Goal: Task Accomplishment & Management: Use online tool/utility

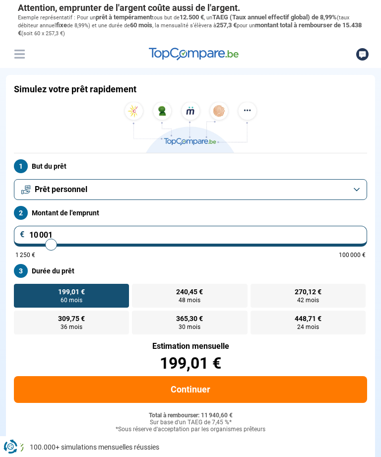
click at [353, 192] on button "Prêt personnel" at bounding box center [191, 189] width 354 height 21
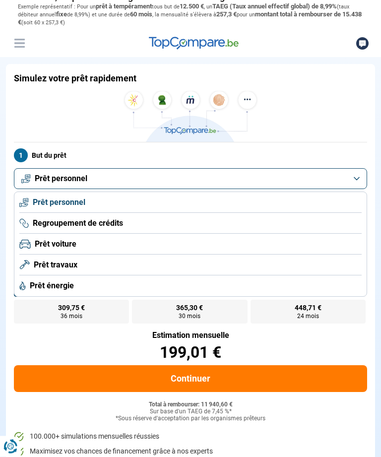
scroll to position [11, 0]
click at [303, 207] on li "Prêt personnel" at bounding box center [190, 202] width 343 height 21
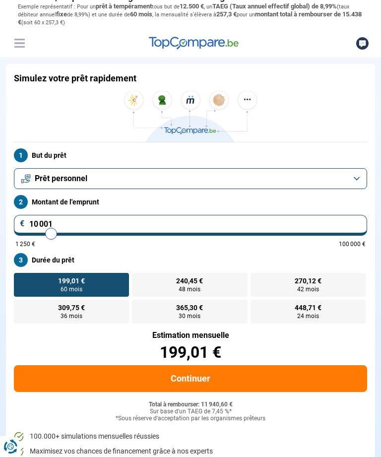
type input "10 500"
type input "10500"
type input "10 750"
type input "10750"
type input "11 250"
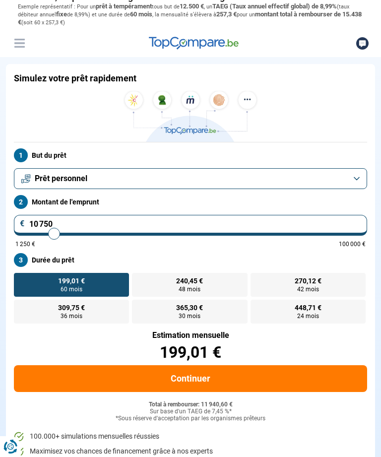
type input "11250"
type input "11 750"
type input "11750"
type input "12 250"
type input "12250"
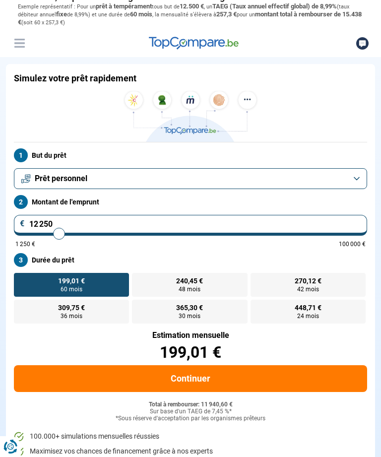
type input "13 000"
type input "13000"
type input "13 500"
type input "13500"
type input "14 500"
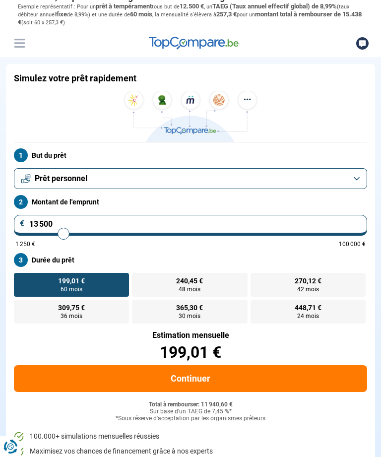
type input "14500"
type input "15 250"
type input "15250"
type input "16 000"
type input "16000"
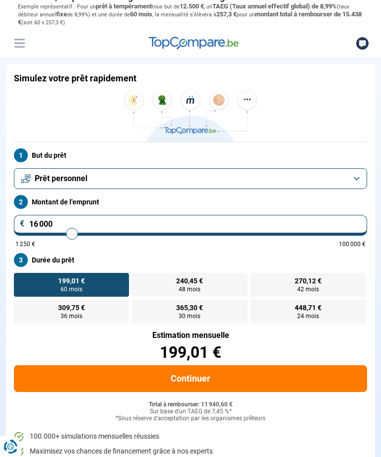
type input "16 750"
type input "16750"
type input "17 250"
type input "17250"
type input "17 750"
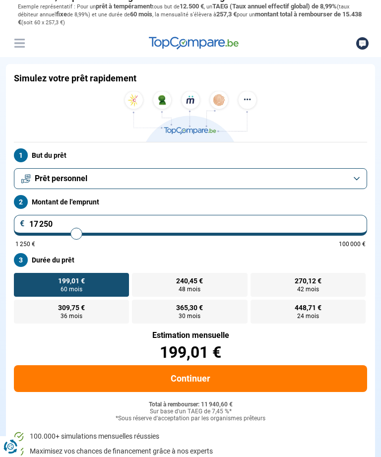
type input "17750"
type input "18 250"
type input "18250"
type input "18 500"
type input "18500"
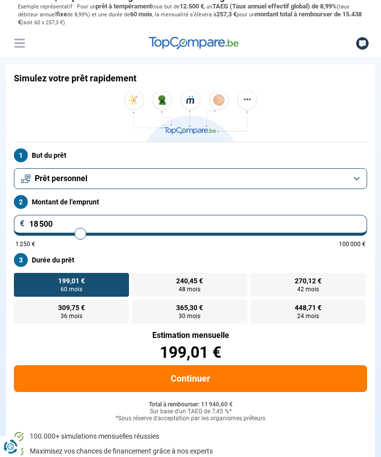
type input "19 000"
type input "19000"
type input "19 250"
type input "19250"
type input "19 500"
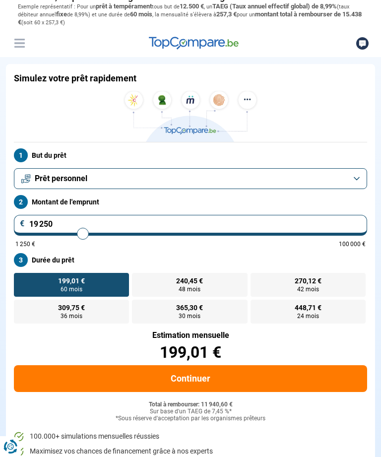
type input "19500"
type input "19 750"
type input "19750"
type input "20 250"
type input "20250"
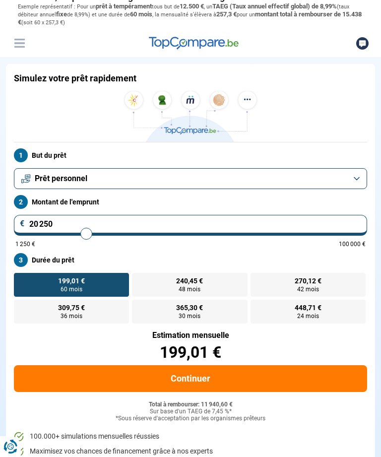
type input "20 500"
type input "20500"
type input "20 750"
type input "20750"
type input "21 250"
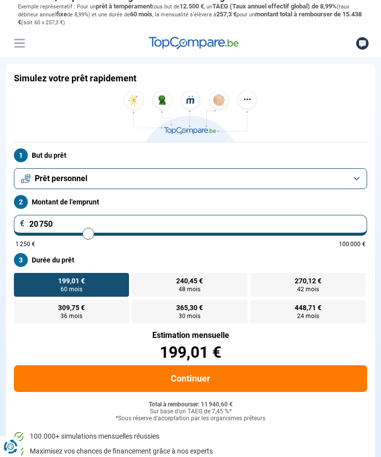
type input "21250"
type input "21 500"
type input "21500"
type input "22 000"
type input "22000"
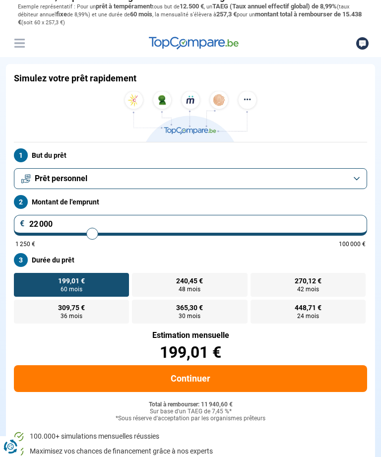
type input "22 500"
type input "22500"
type input "22 750"
type input "22750"
type input "23 250"
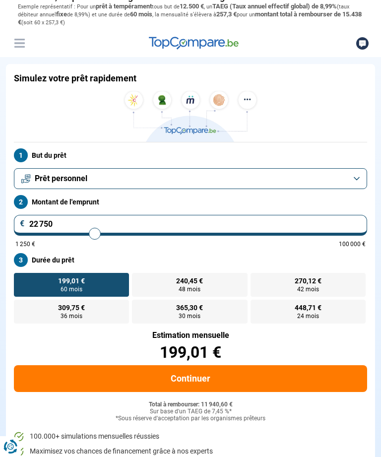
type input "23250"
type input "23 500"
type input "23500"
type input "24 000"
type input "24000"
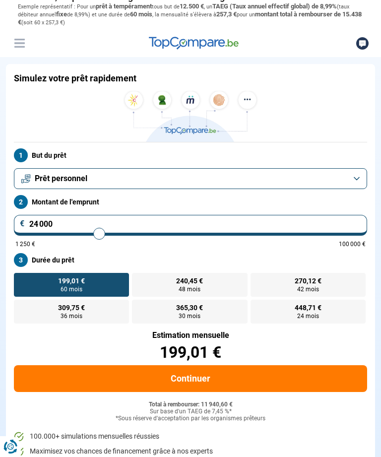
type input "24 250"
type input "24250"
type input "24 750"
type input "24750"
type input "25 250"
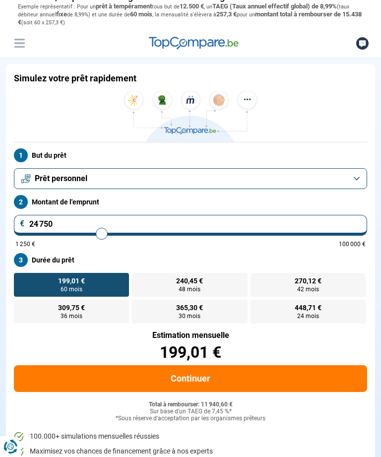
type input "25250"
type input "25 750"
type input "25750"
type input "26 250"
type input "26250"
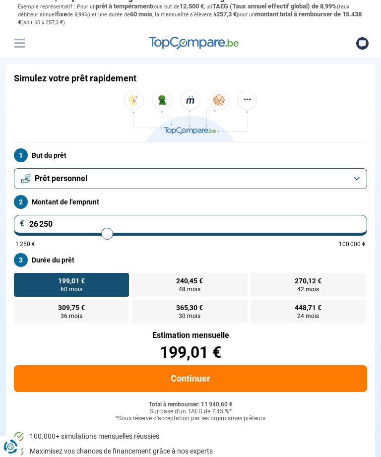
type input "26 750"
type input "26750"
type input "27 000"
type input "27000"
type input "27 500"
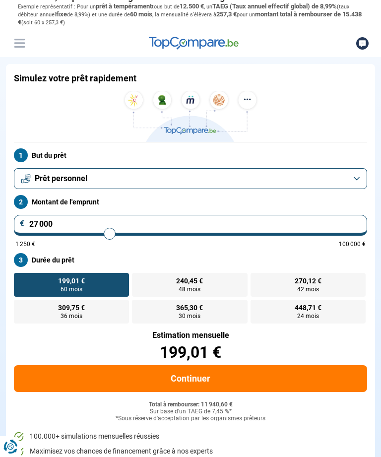
type input "27500"
type input "27 750"
type input "27750"
type input "28 000"
type input "28000"
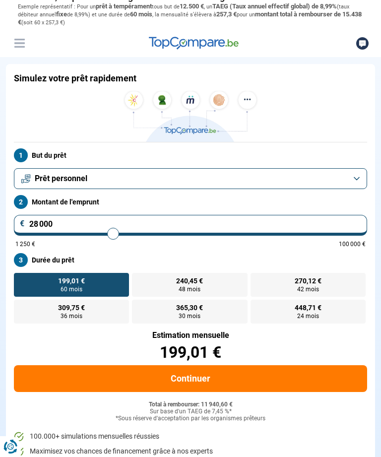
type input "28 250"
type input "28250"
type input "28 750"
type input "28750"
type input "29 000"
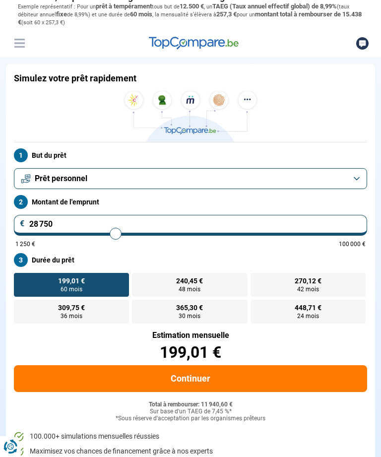
type input "29000"
type input "29 500"
type input "29500"
type input "29 750"
type input "29750"
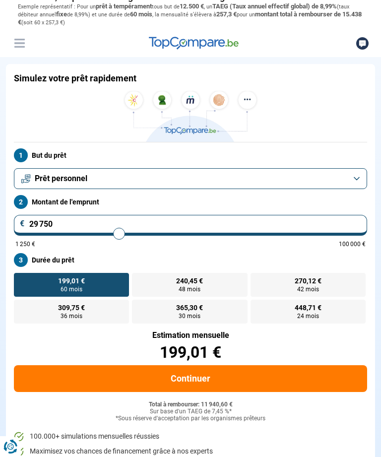
type input "30 000"
type input "30000"
type input "30 750"
type input "30750"
type input "31 000"
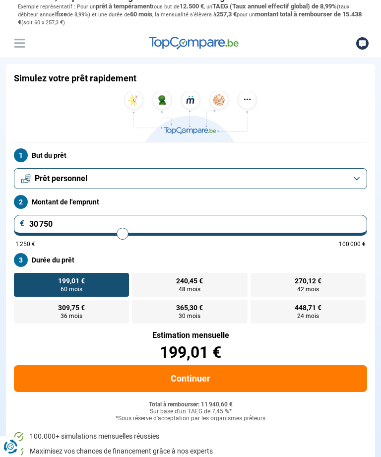
type input "31000"
type input "31 750"
type input "31750"
type input "32 250"
type input "32250"
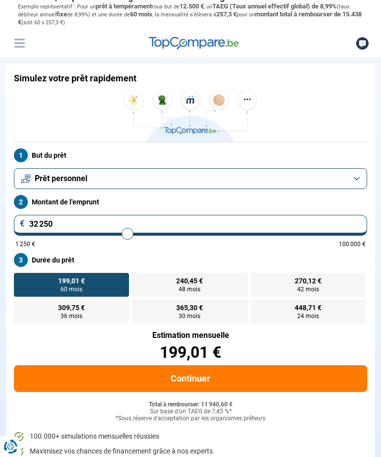
type input "32 750"
type input "32750"
type input "33 250"
type input "33250"
type input "33 750"
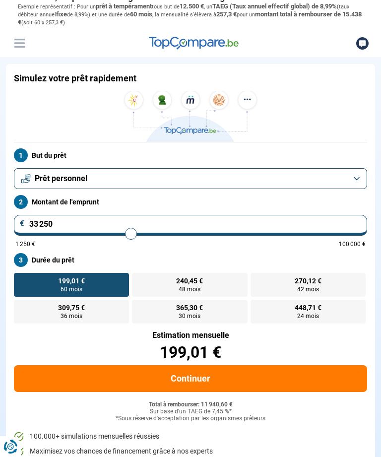
type input "33750"
type input "34 250"
type input "34250"
type input "34 750"
type input "34750"
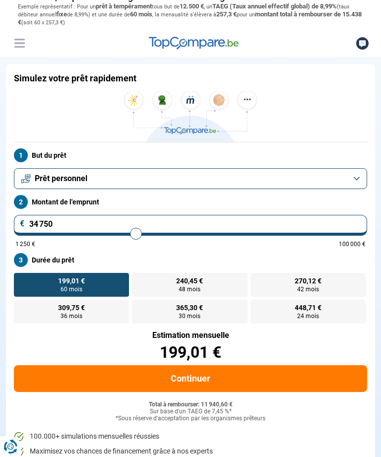
type input "35 250"
type input "35250"
type input "35 750"
type input "35750"
type input "36 250"
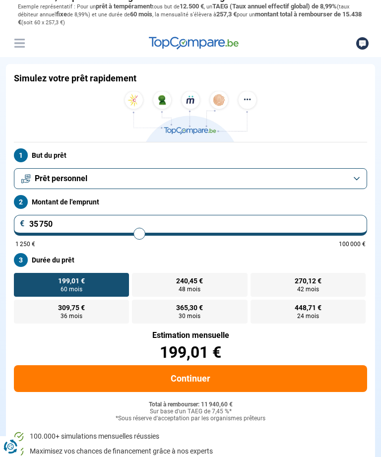
type input "36250"
type input "36 500"
type input "36500"
type input "37 250"
type input "37250"
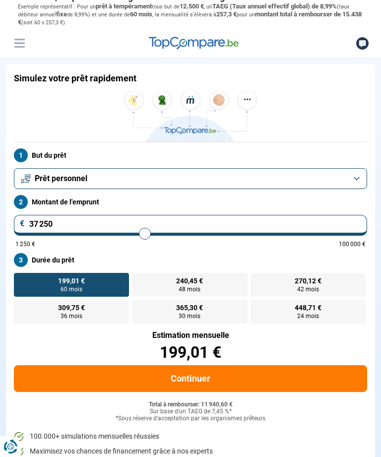
type input "37 750"
type input "37750"
type input "38 250"
type input "38250"
type input "38 750"
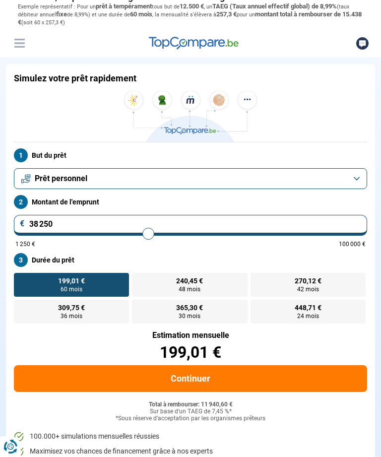
type input "38750"
type input "39 000"
type input "39000"
type input "39 250"
type input "39250"
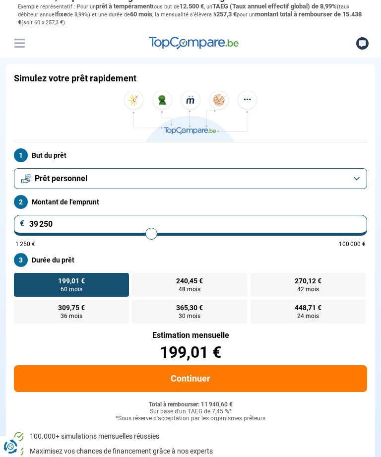
type input "39 500"
type input "39500"
type input "39 750"
type input "39750"
type input "40 000"
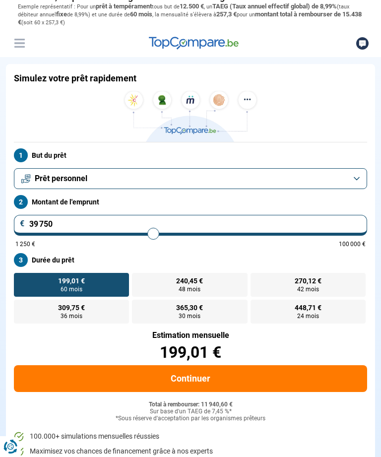
type input "40000"
type input "40 250"
type input "40250"
type input "40 500"
type input "40500"
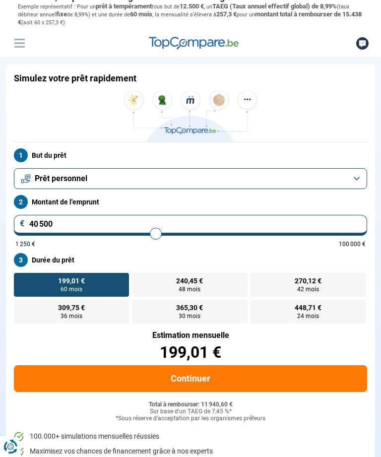
type input "40 750"
type input "40750"
type input "41 000"
type input "41000"
type input "41 500"
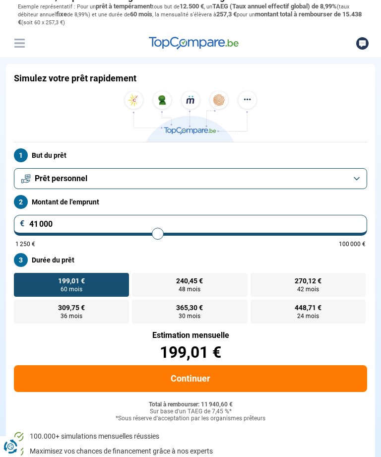
type input "41500"
type input "42 000"
type input "42000"
type input "42 500"
type input "42500"
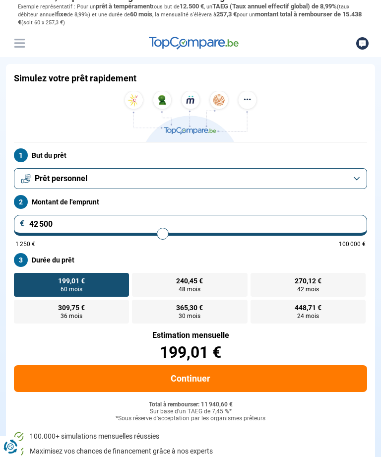
type input "42 750"
type input "42750"
type input "43 000"
type input "43000"
type input "43 500"
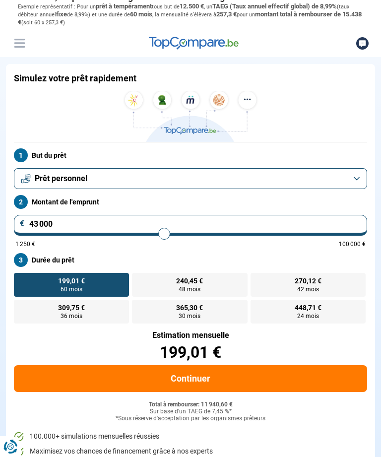
type input "43500"
type input "44 000"
type input "44000"
type input "44 500"
type input "44500"
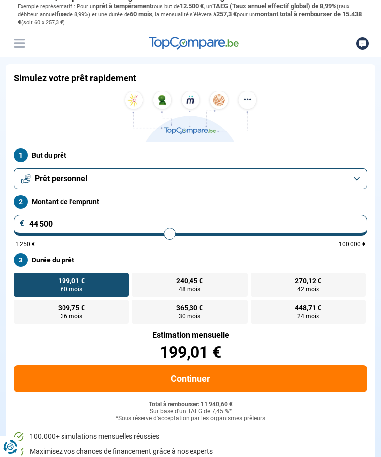
type input "45 250"
type input "45250"
type input "45 500"
type input "45500"
type input "46 000"
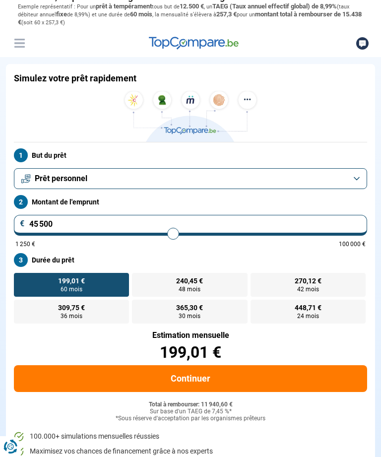
type input "46000"
type input "46 500"
type input "46500"
type input "46 750"
type input "46750"
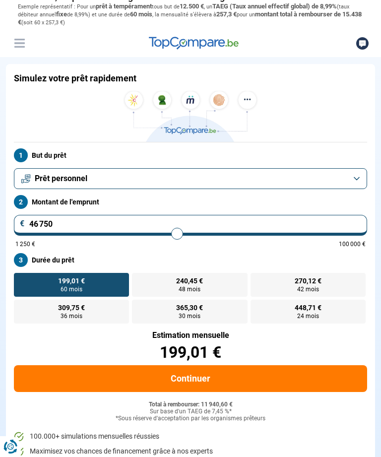
type input "47 250"
type input "47250"
type input "47 500"
type input "47500"
type input "47 750"
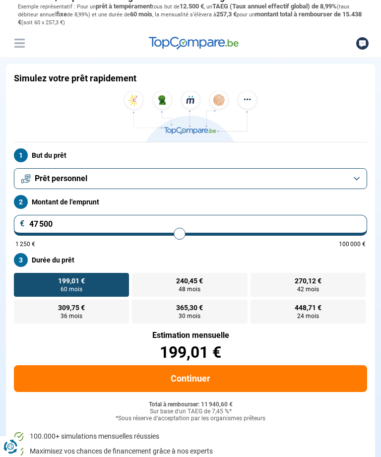
type input "47750"
type input "48 000"
type input "48000"
type input "48 250"
type input "48250"
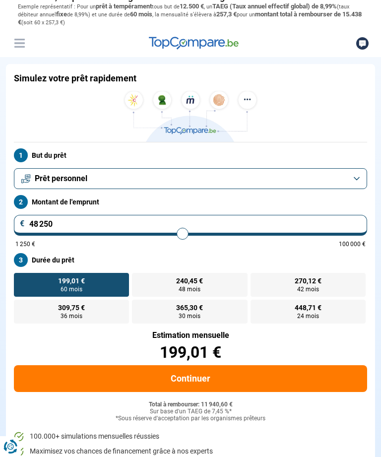
type input "48 500"
type input "48500"
type input "49 000"
type input "49000"
type input "49 250"
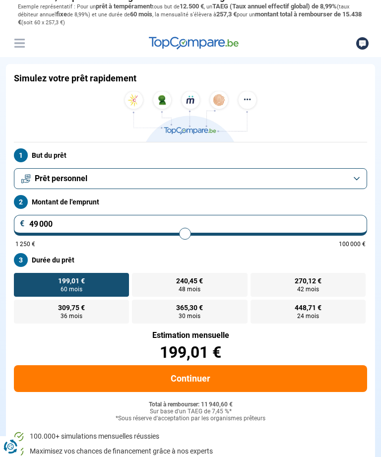
type input "49250"
type input "49 500"
type input "49500"
type input "50 000"
type input "50000"
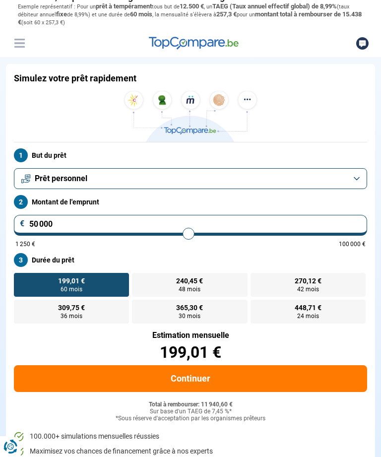
type input "50 250"
type input "50250"
type input "50 750"
type input "50750"
type input "51 000"
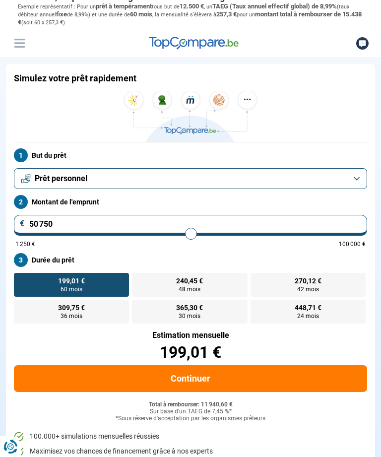
type input "51000"
type input "51 250"
type input "51250"
type input "51 500"
type input "51500"
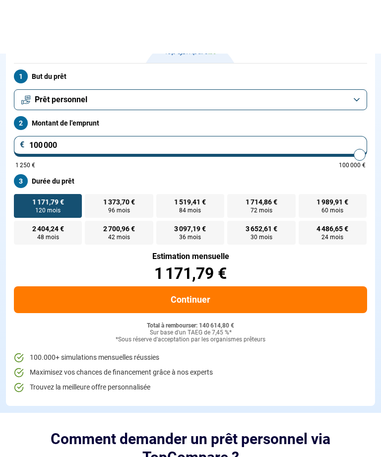
scroll to position [60, 0]
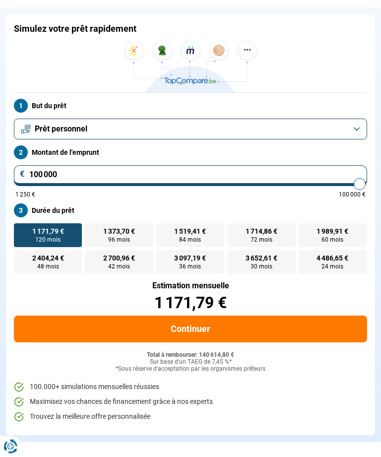
click at [339, 112] on label "But du prêt" at bounding box center [191, 106] width 354 height 14
click at [347, 124] on button "Prêt personnel" at bounding box center [191, 129] width 354 height 21
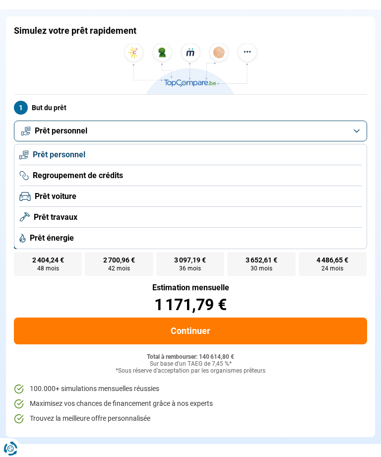
scroll to position [58, 0]
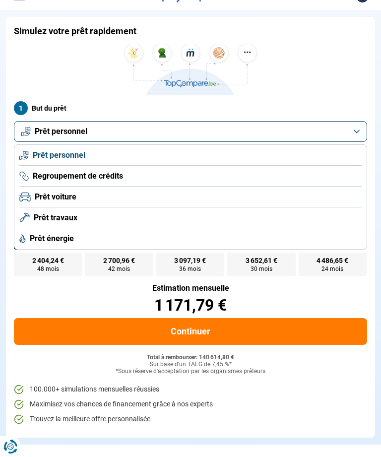
click at [300, 219] on li "Prêt travaux" at bounding box center [190, 218] width 343 height 21
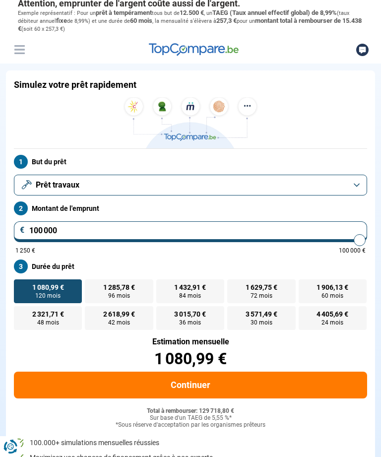
scroll to position [0, 0]
